Goal: Find specific page/section: Find specific page/section

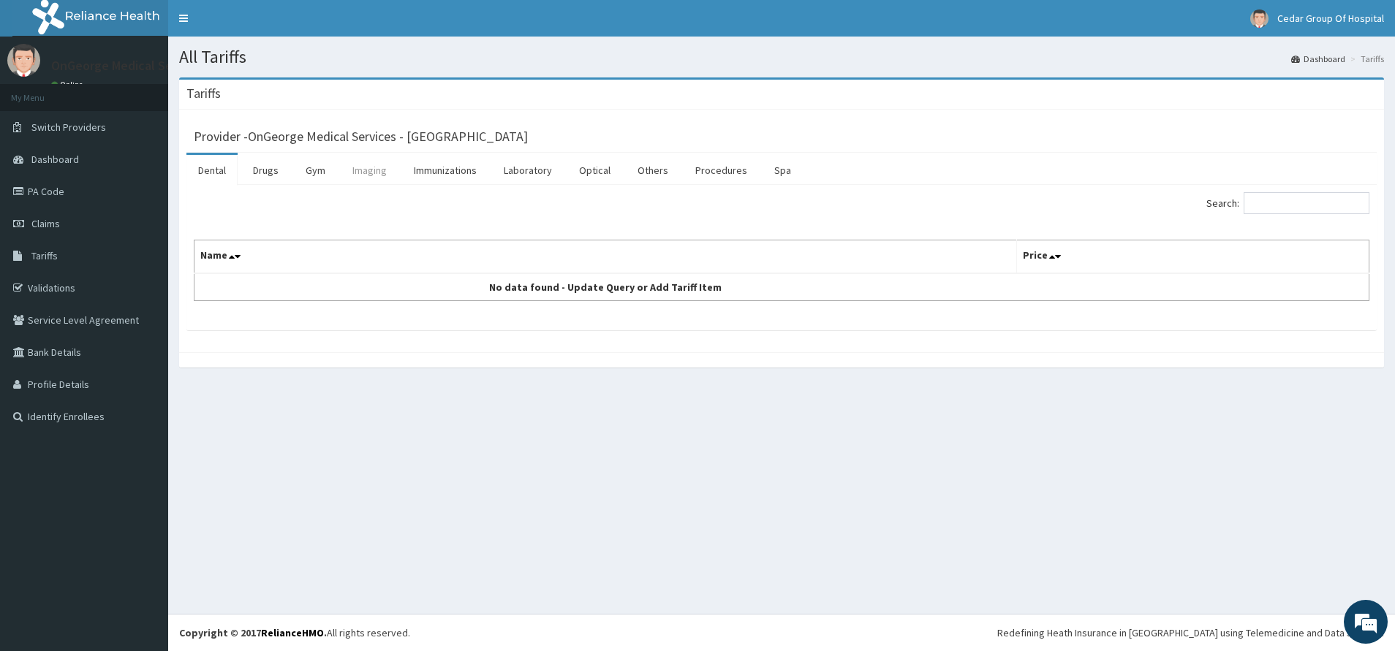
click at [379, 174] on link "Imaging" at bounding box center [370, 170] width 58 height 31
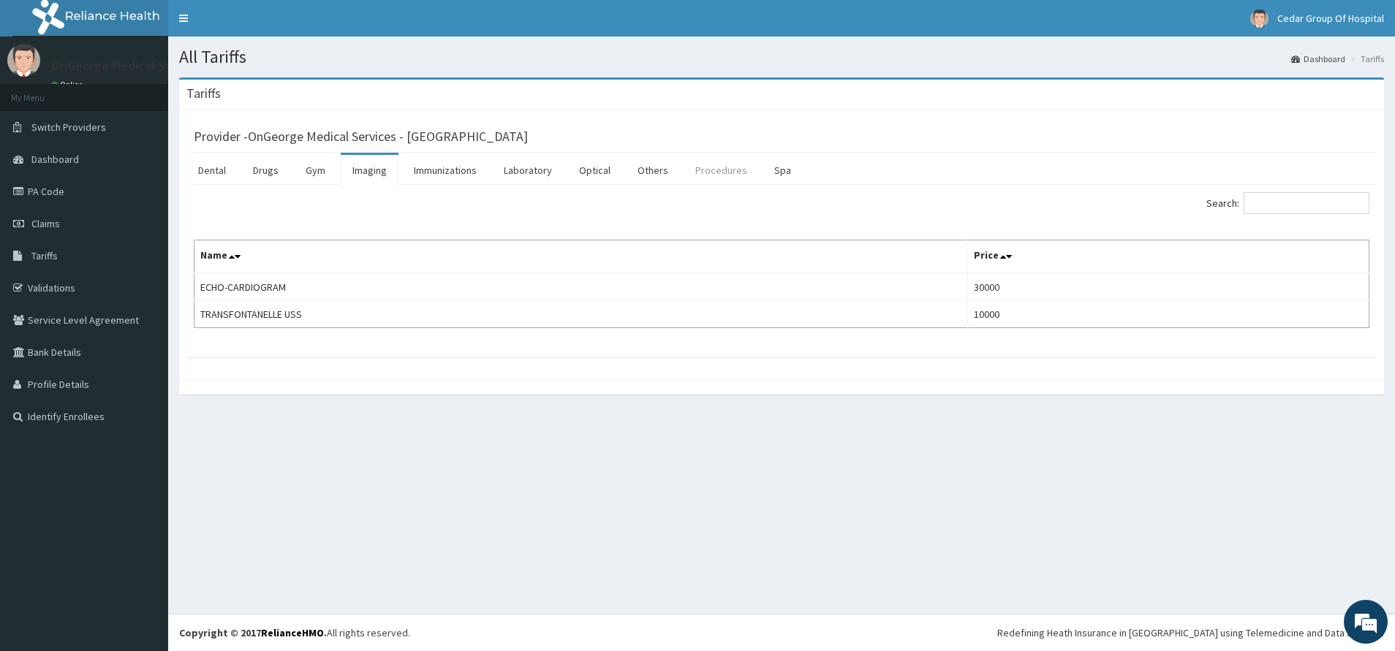
click at [729, 169] on link "Procedures" at bounding box center [720, 170] width 75 height 31
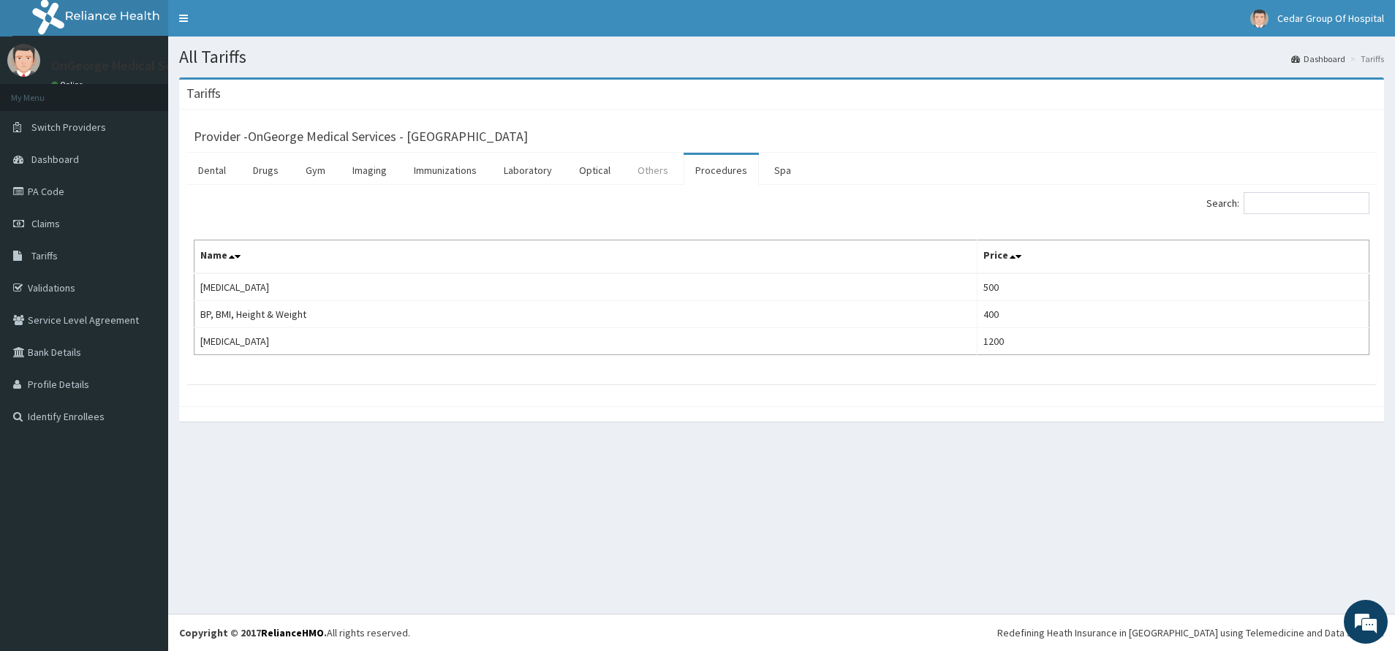
click at [644, 164] on link "Others" at bounding box center [653, 170] width 54 height 31
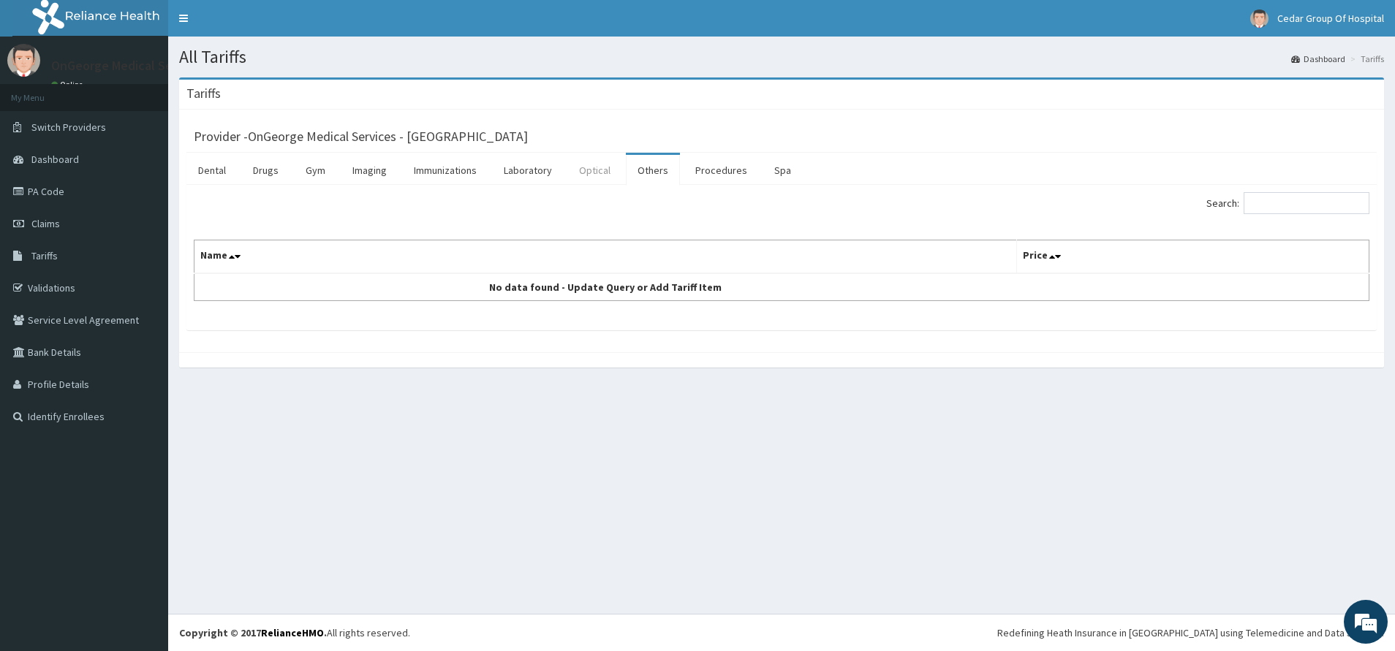
click at [594, 168] on link "Optical" at bounding box center [594, 170] width 55 height 31
click at [532, 173] on link "Laboratory" at bounding box center [528, 170] width 72 height 31
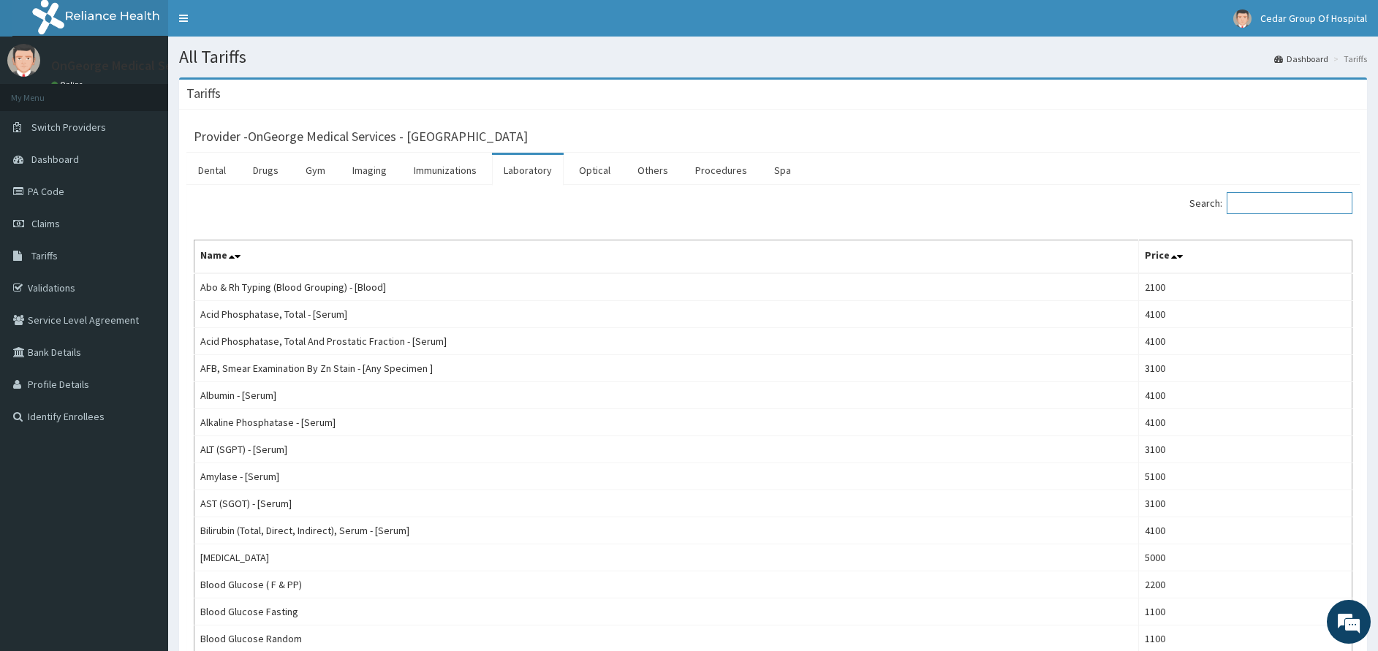
click at [1295, 197] on input "Search:" at bounding box center [1290, 203] width 126 height 22
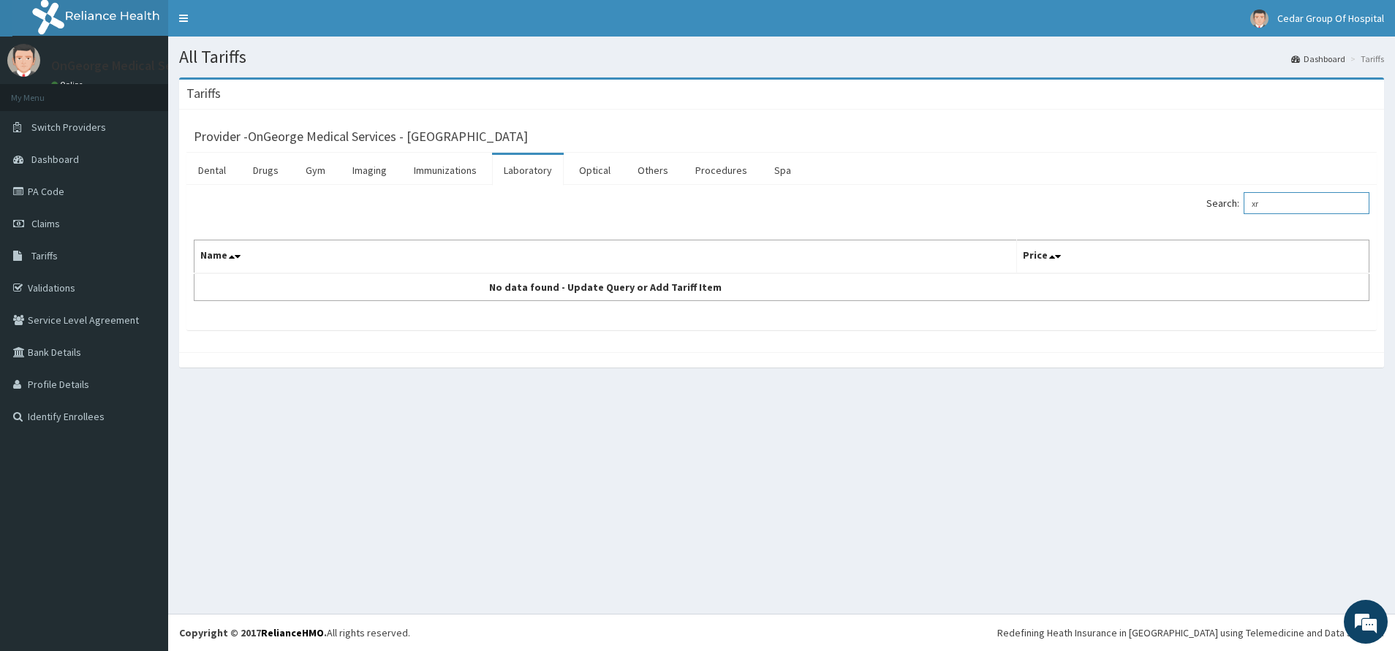
type input "x"
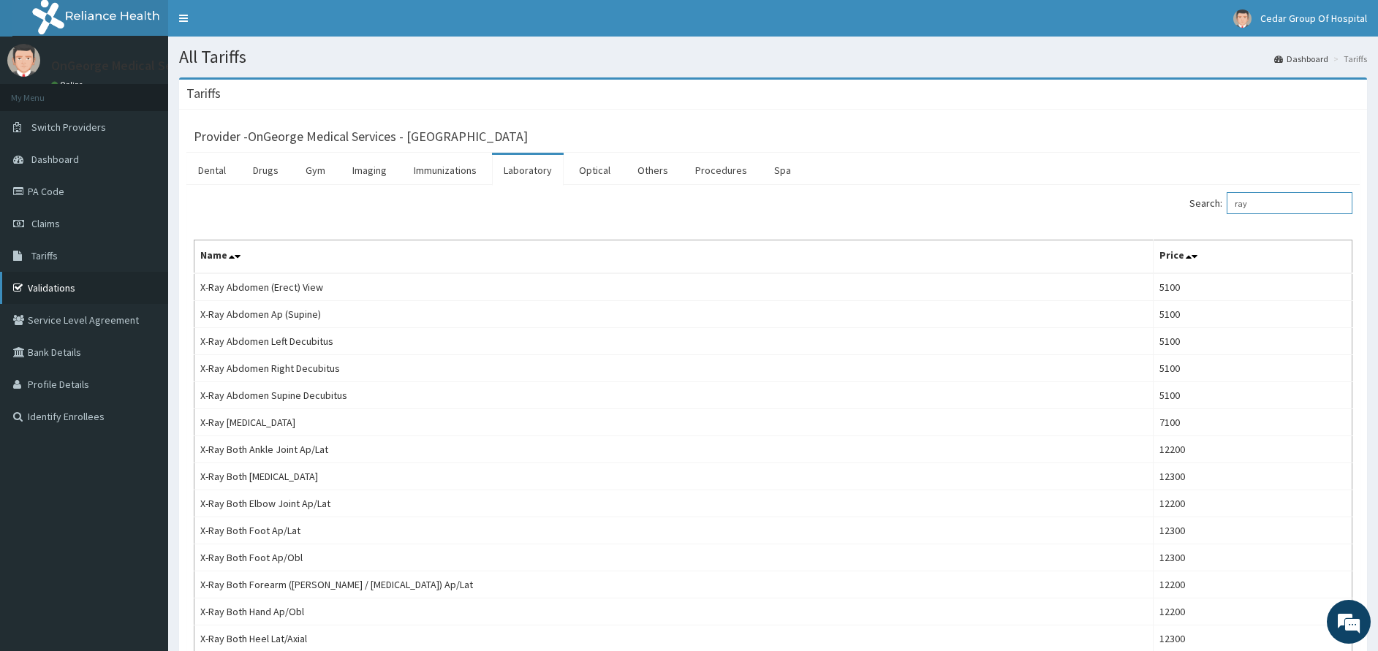
type input "ray"
click at [75, 290] on link "Validations" at bounding box center [84, 288] width 168 height 32
